Goal: Information Seeking & Learning: Learn about a topic

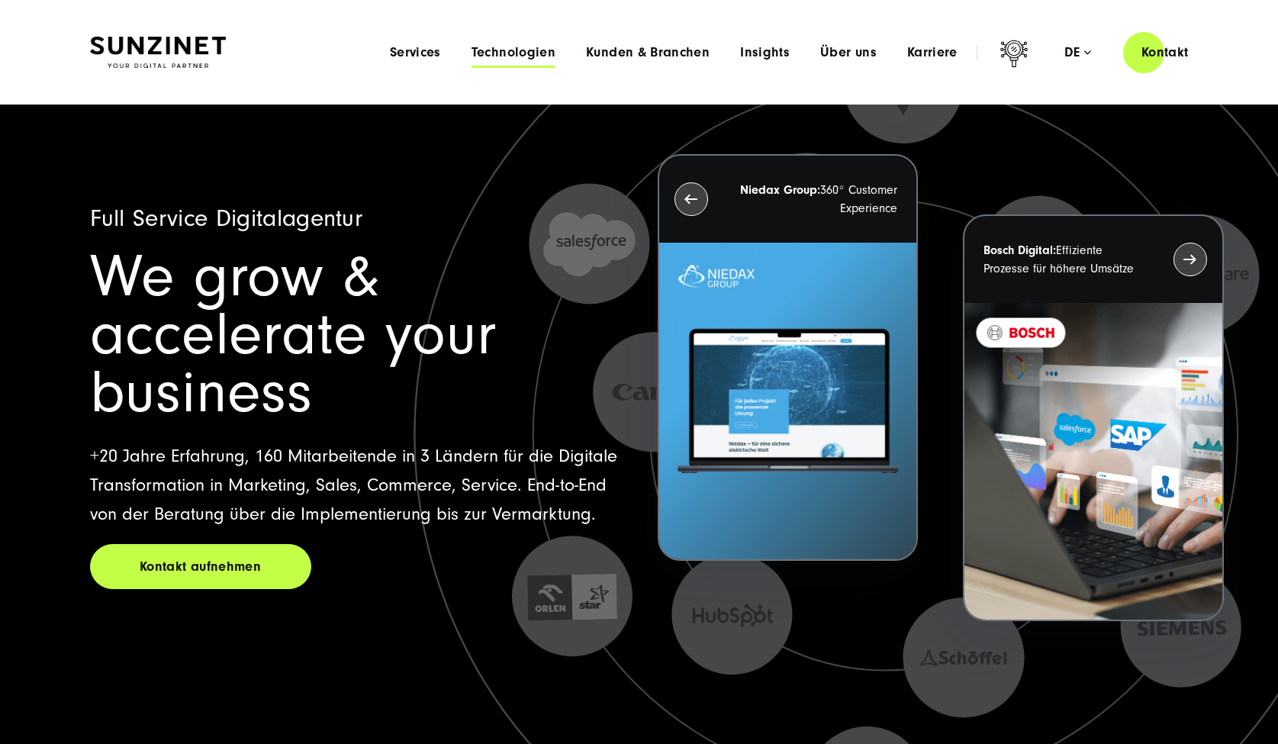
click at [517, 55] on span "Technologien" at bounding box center [513, 52] width 84 height 15
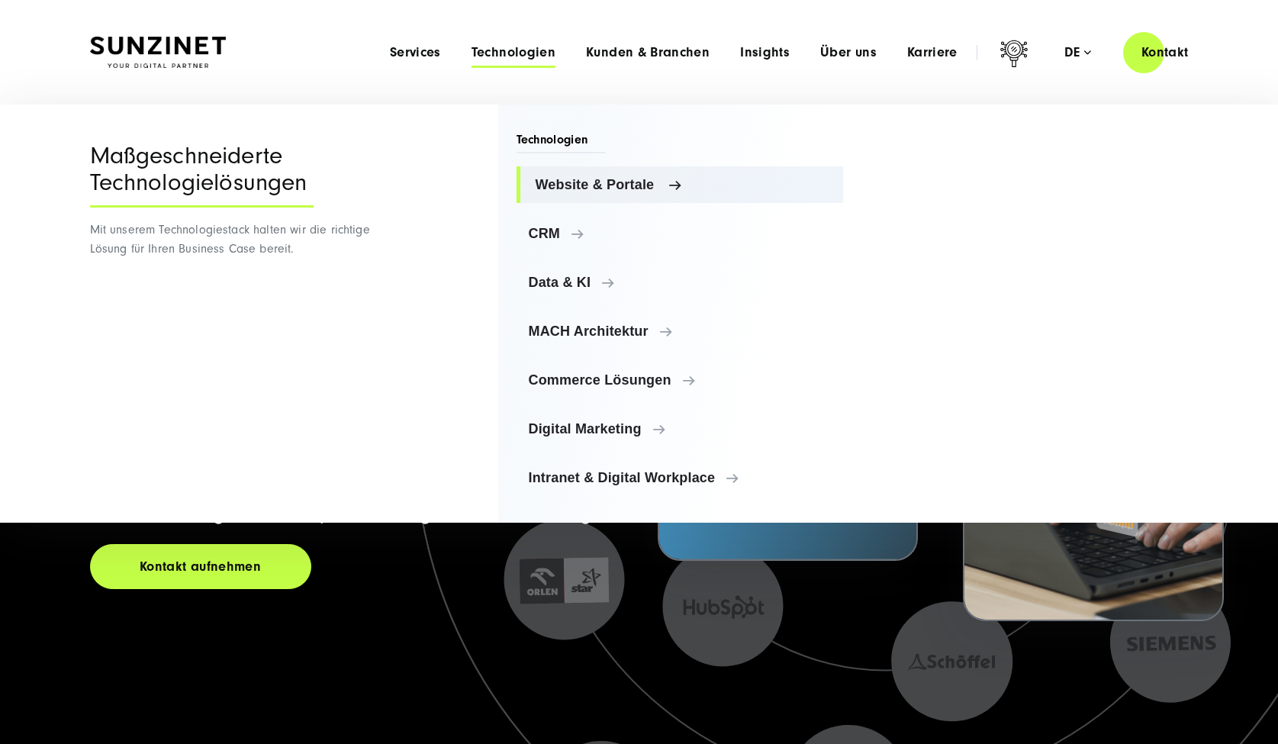
click at [557, 179] on span "Website & Portale" at bounding box center [684, 184] width 296 height 15
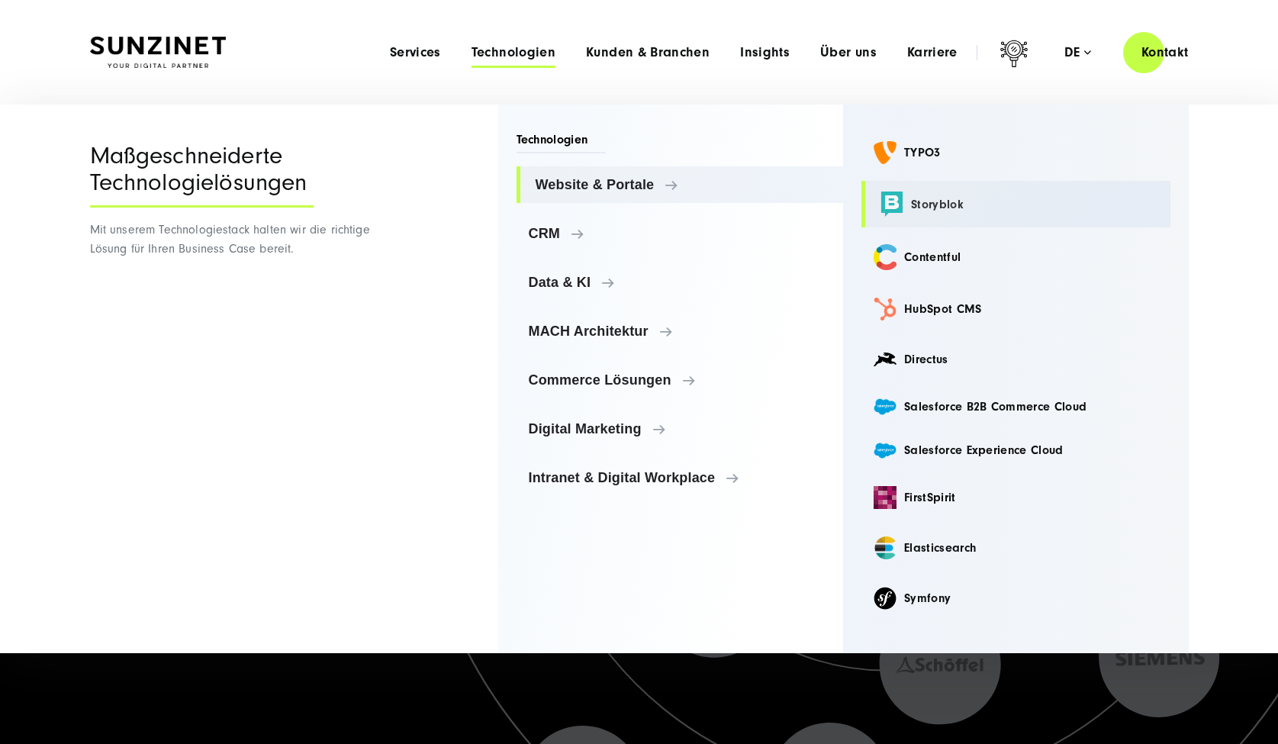
click at [909, 203] on link "Storyblok" at bounding box center [1015, 204] width 309 height 47
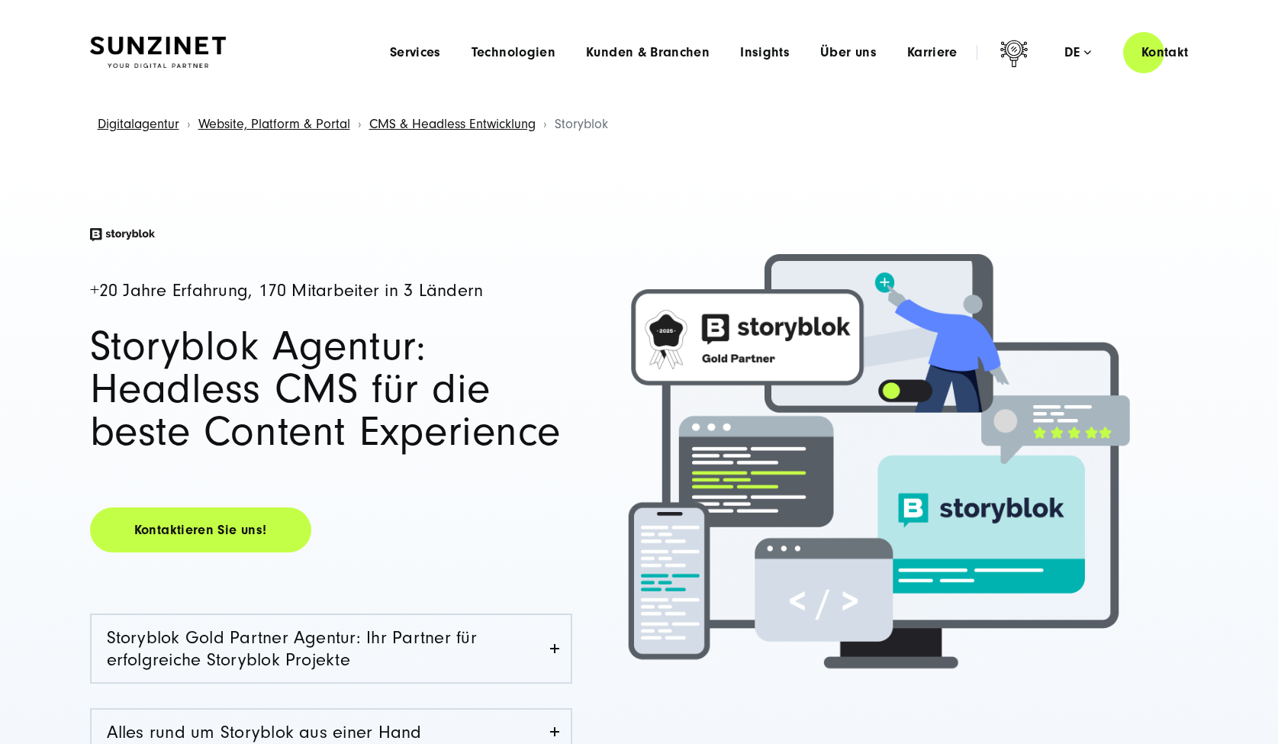
click at [163, 38] on img at bounding box center [158, 53] width 136 height 32
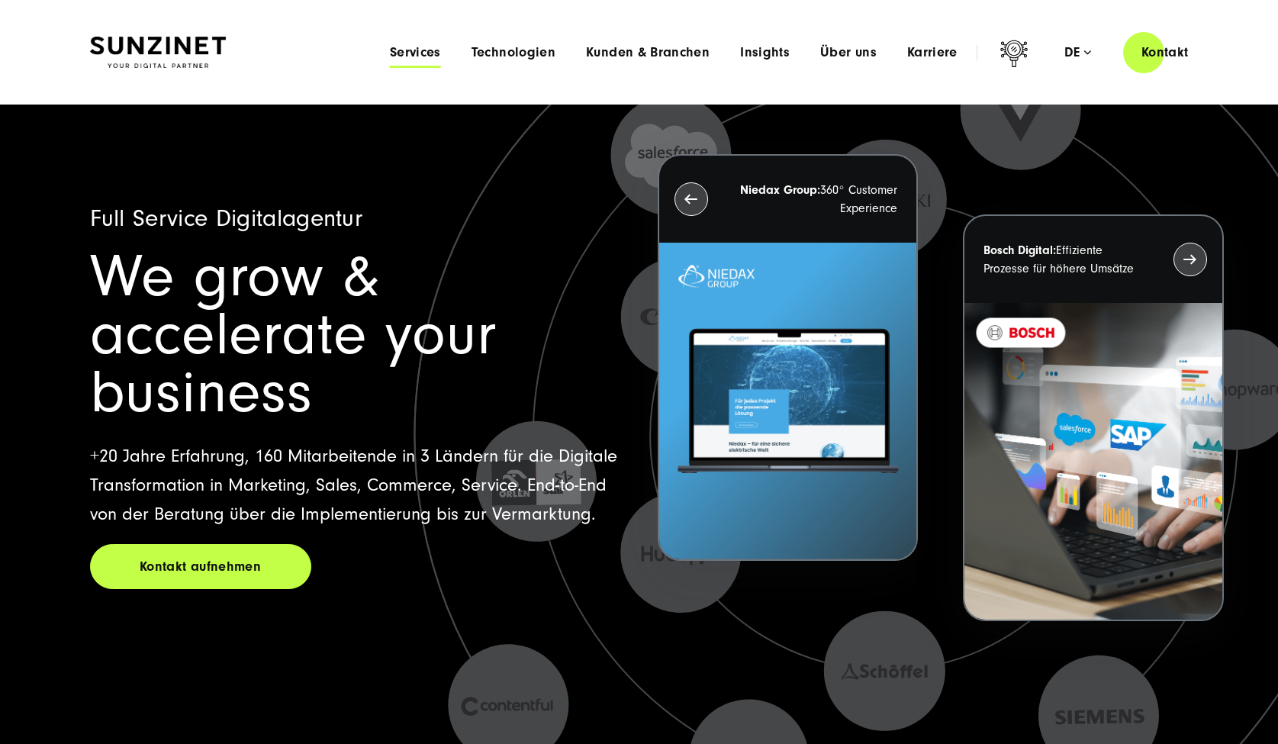
click at [400, 47] on span "Services" at bounding box center [415, 52] width 51 height 15
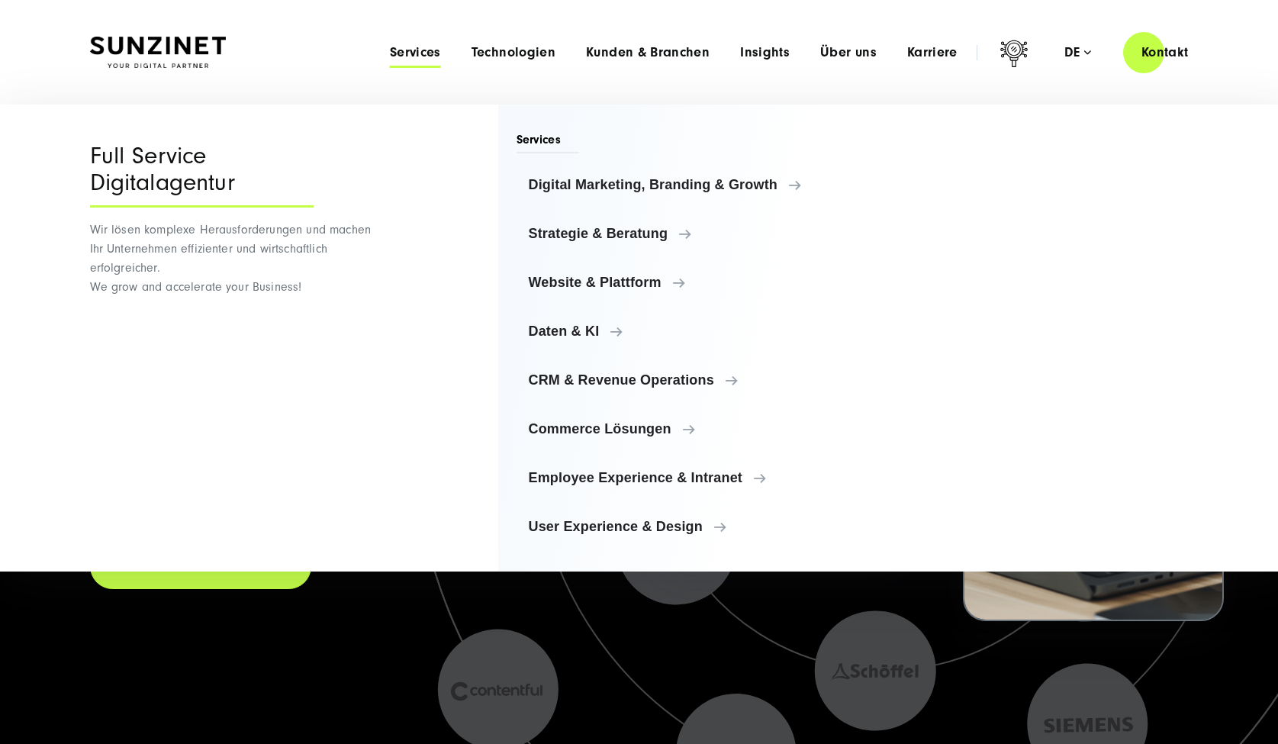
click at [587, 214] on ul "Digital Marketing, Branding & Growth Digital Marketing, Branding & Growth Digit…" at bounding box center [679, 355] width 327 height 378
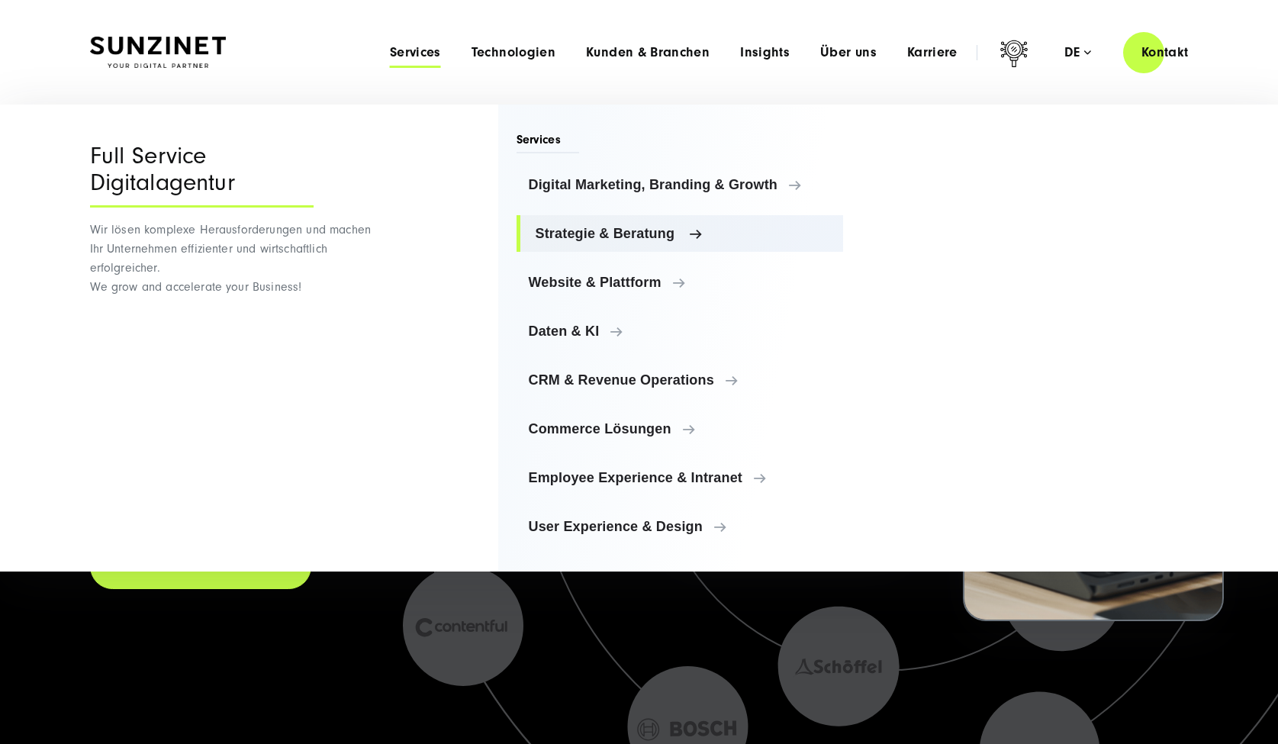
click at [604, 217] on link "Strategie & Beratung" at bounding box center [679, 233] width 327 height 37
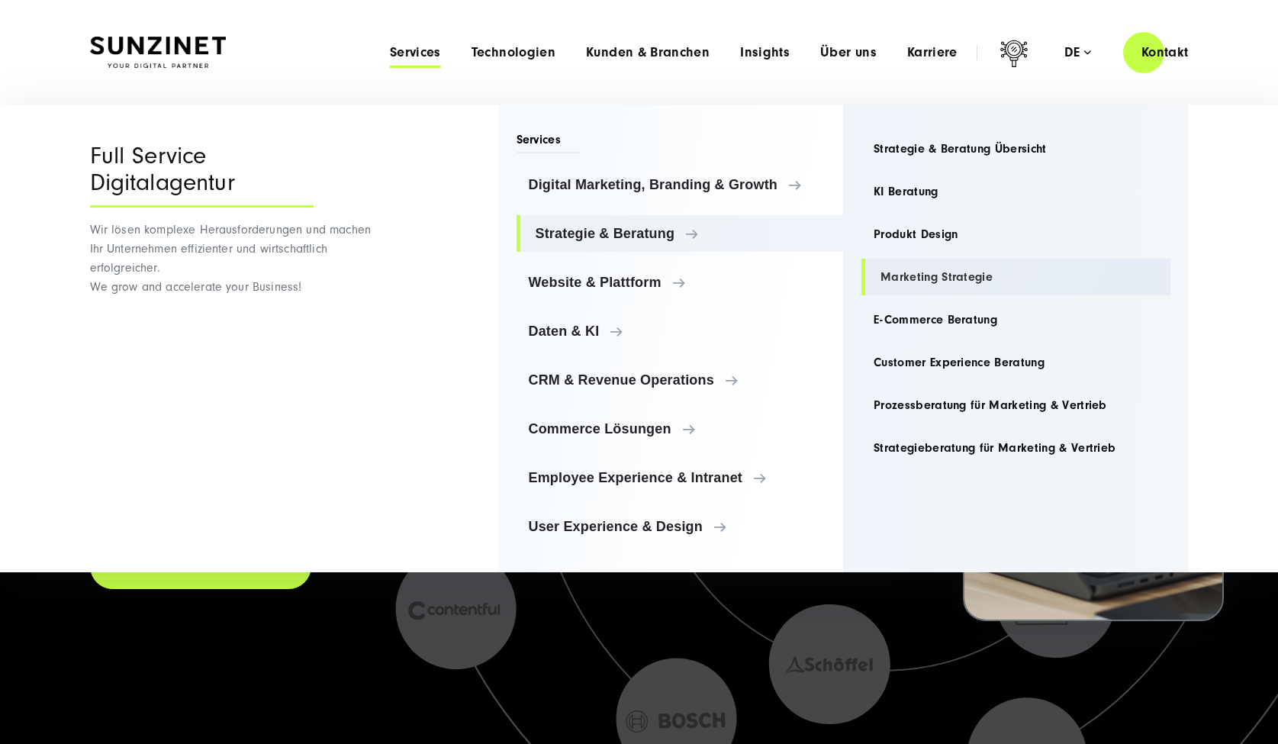
click at [922, 288] on link "Marketing Strategie" at bounding box center [1015, 277] width 309 height 37
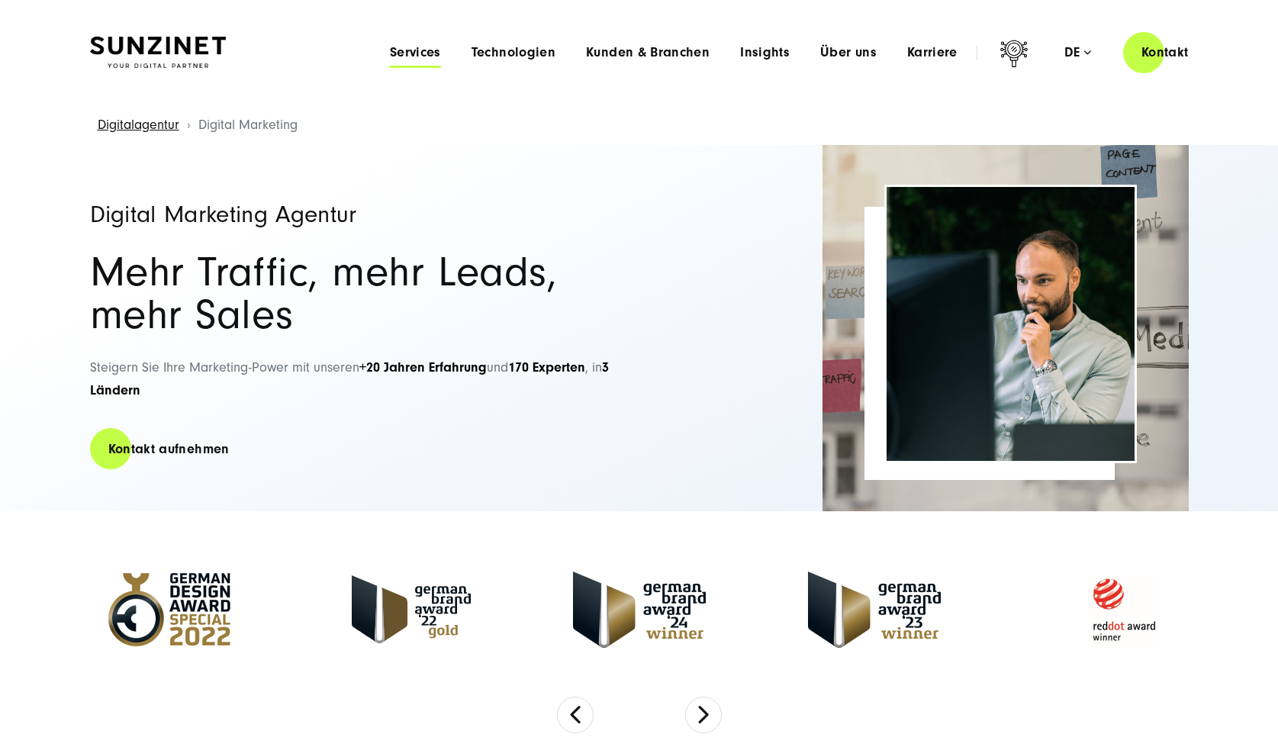
click at [438, 53] on span "Services" at bounding box center [415, 52] width 51 height 15
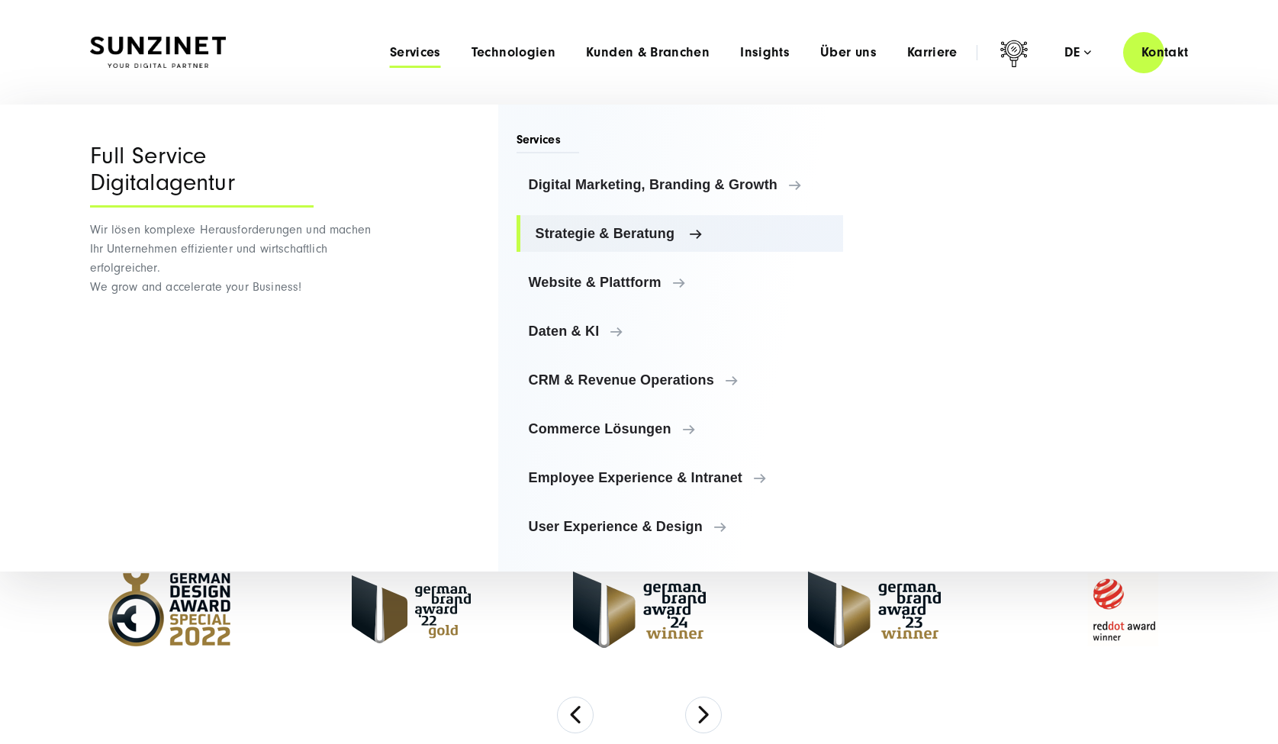
click at [583, 218] on link "Strategie & Beratung" at bounding box center [679, 233] width 327 height 37
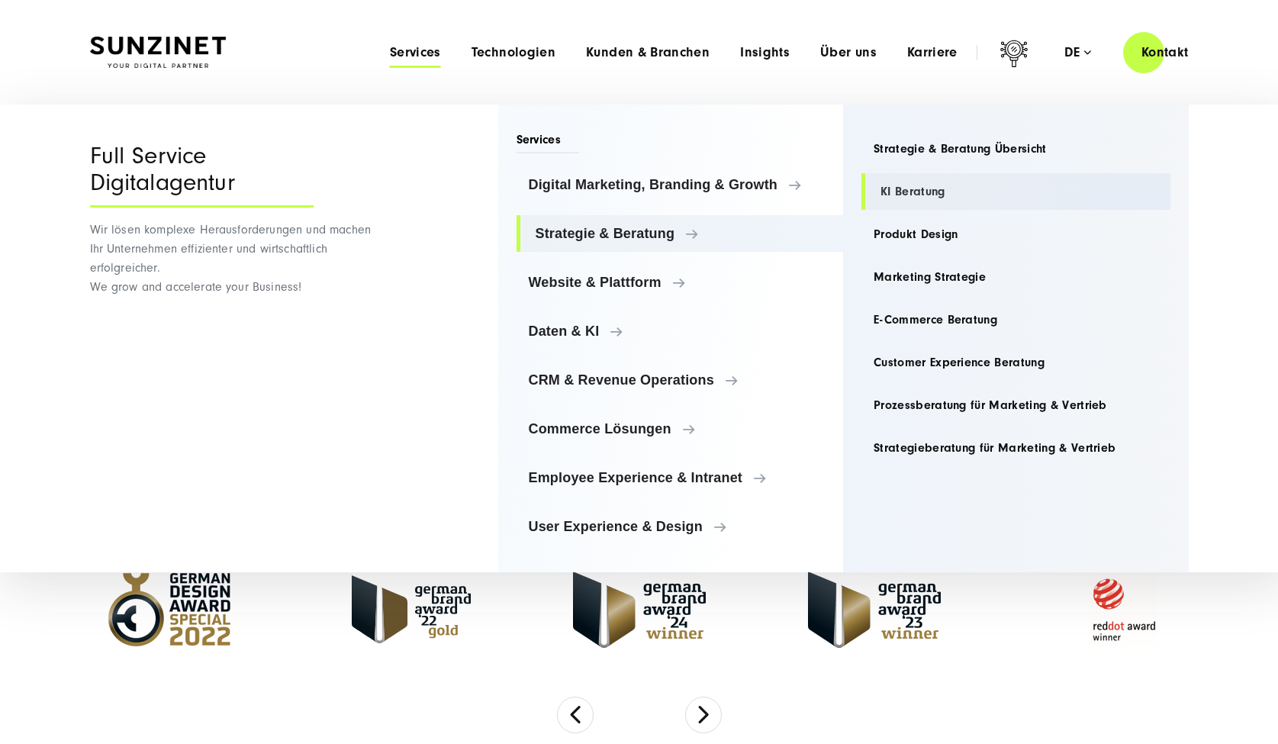
click at [883, 184] on link "KI Beratung" at bounding box center [1015, 191] width 309 height 37
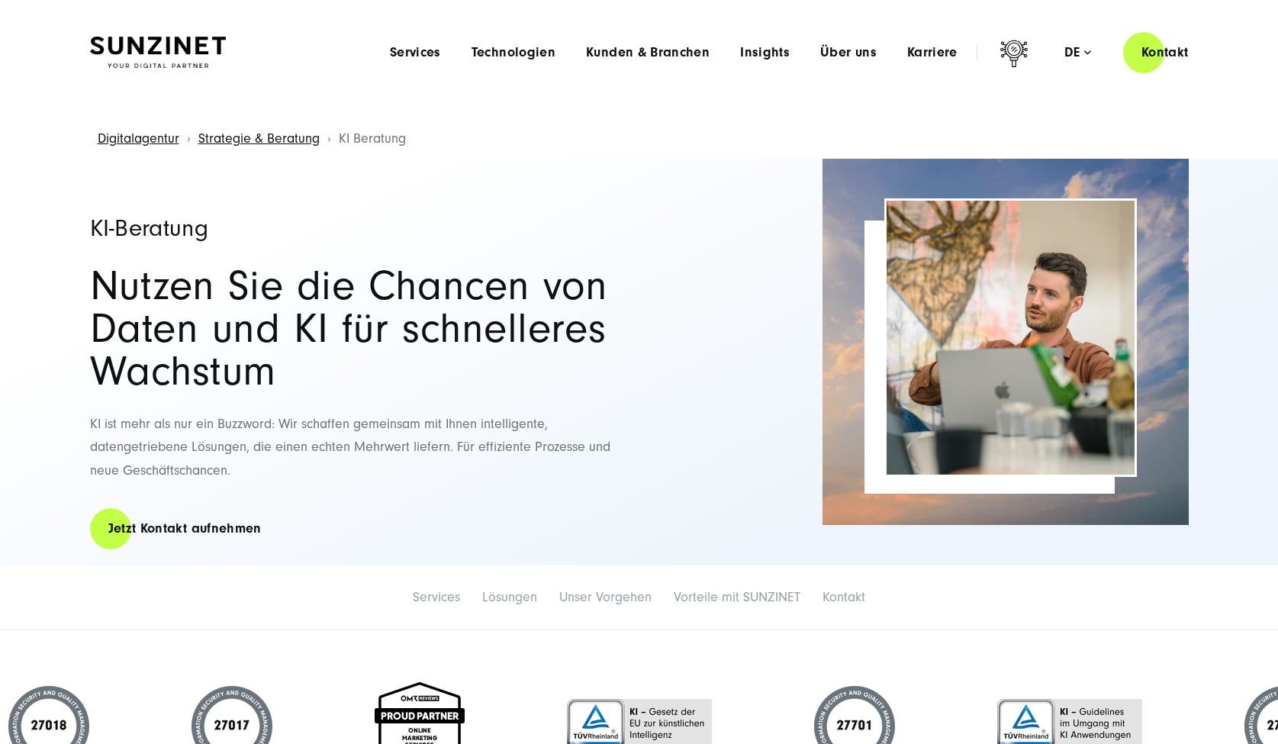
click at [161, 63] on img at bounding box center [158, 53] width 136 height 32
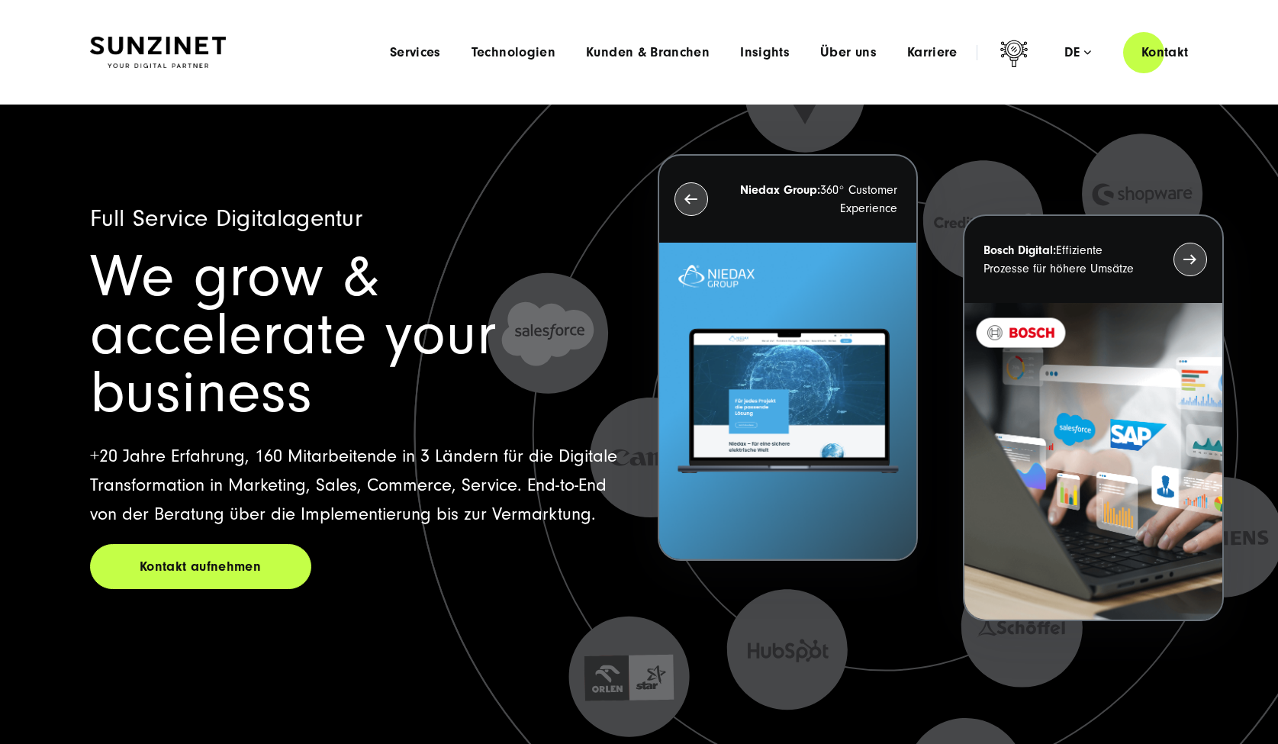
click at [141, 37] on img at bounding box center [158, 53] width 136 height 32
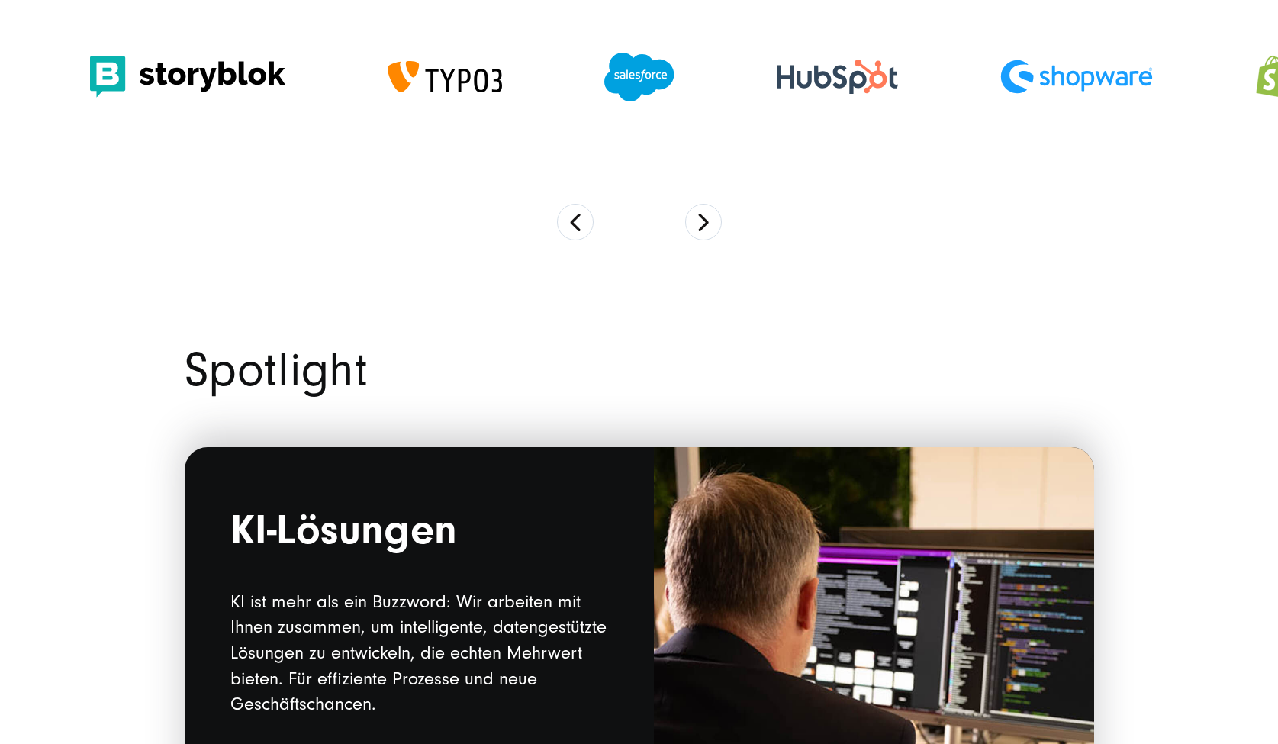
scroll to position [1678, 0]
